Goal: Check status: Check status

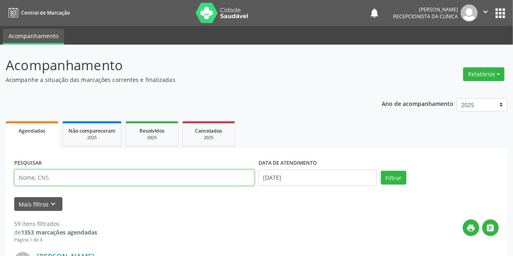
click at [34, 174] on input "text" at bounding box center [134, 177] width 240 height 16
type input "F"
type input "GEANE CAR"
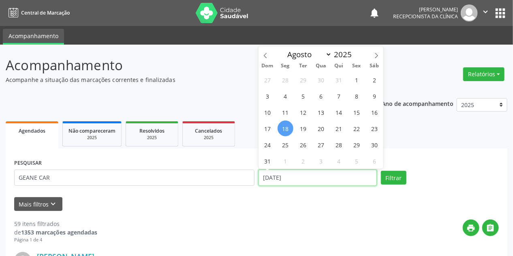
click at [271, 183] on input "[DATE]" at bounding box center [318, 177] width 118 height 16
click at [355, 111] on span "15" at bounding box center [357, 112] width 16 height 16
type input "[DATE]"
click at [355, 111] on span "15" at bounding box center [357, 112] width 16 height 16
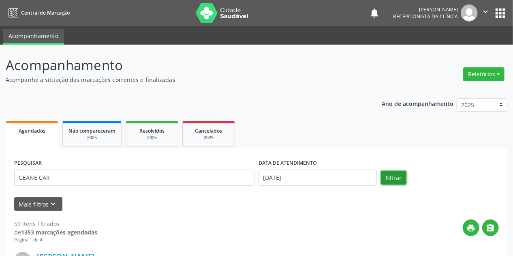
click at [401, 182] on button "Filtrar" at bounding box center [394, 178] width 26 height 14
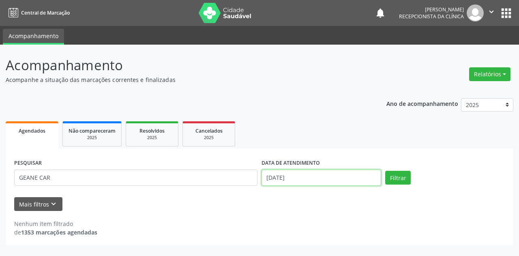
click at [294, 180] on input "[DATE]" at bounding box center [322, 177] width 120 height 16
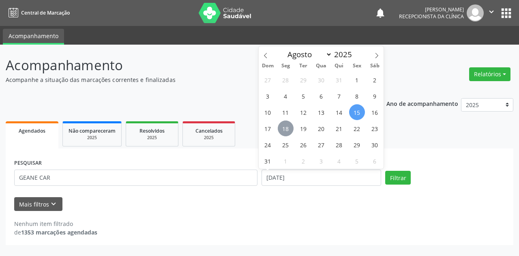
click at [287, 130] on span "18" at bounding box center [286, 128] width 16 height 16
type input "[DATE]"
click at [287, 130] on span "18" at bounding box center [286, 128] width 16 height 16
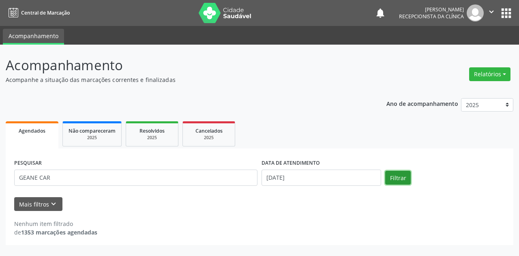
click at [397, 178] on button "Filtrar" at bounding box center [398, 178] width 26 height 14
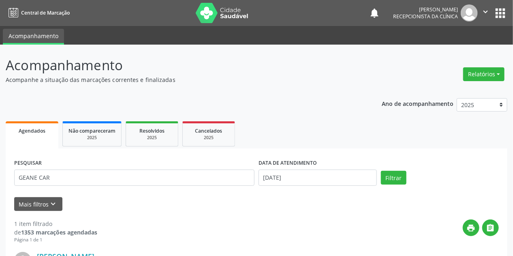
scroll to position [111, 0]
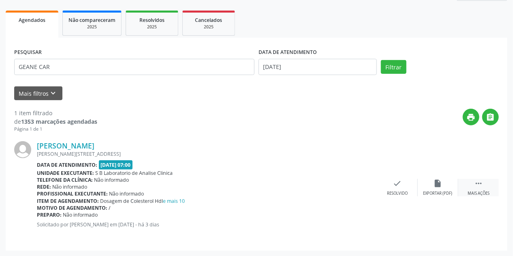
click at [482, 181] on icon "" at bounding box center [478, 183] width 9 height 9
click at [358, 184] on icon "print" at bounding box center [357, 183] width 9 height 9
